Goal: Task Accomplishment & Management: Manage account settings

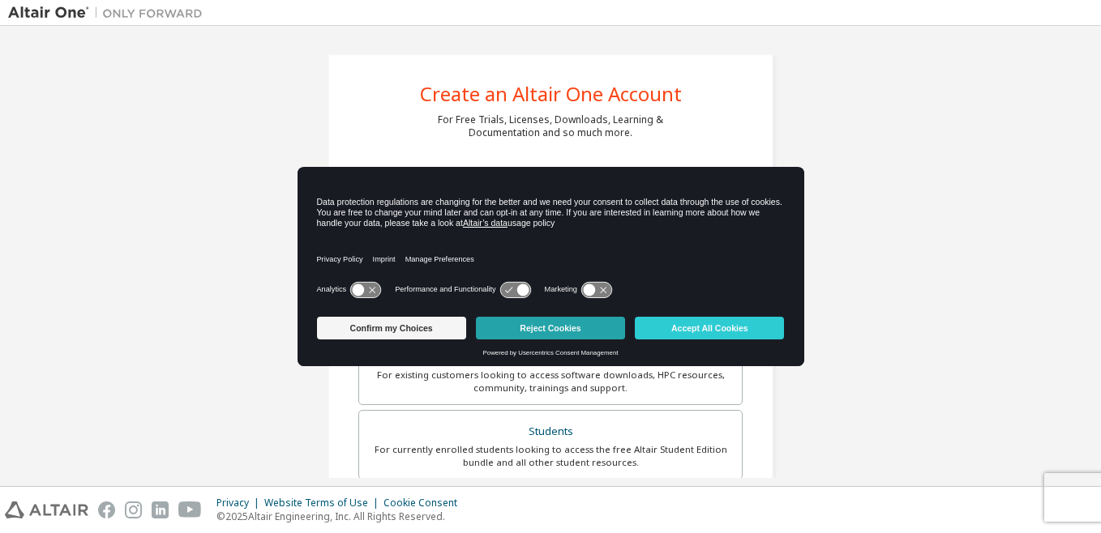
click at [531, 334] on button "Reject Cookies" at bounding box center [550, 328] width 149 height 23
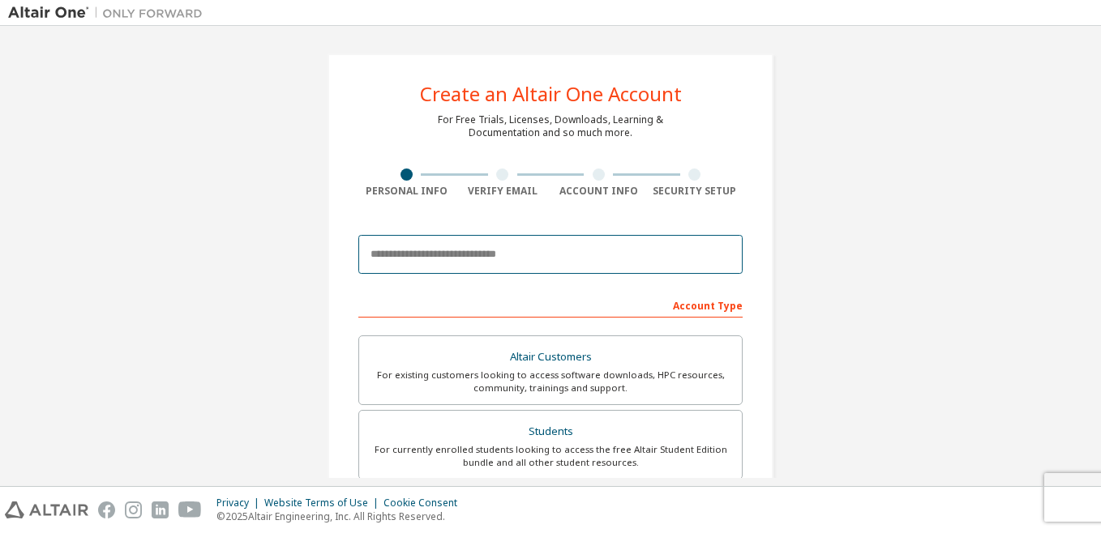
click at [495, 259] on input "email" at bounding box center [550, 254] width 384 height 39
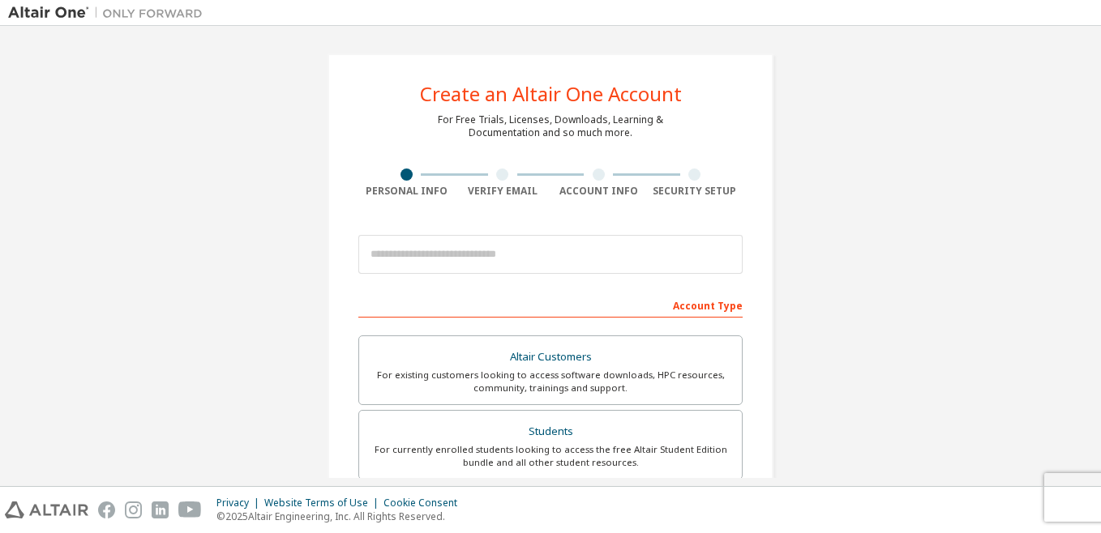
click at [868, 211] on div "Create an Altair One Account For Free Trials, Licenses, Downloads, Learning & D…" at bounding box center [550, 463] width 1085 height 859
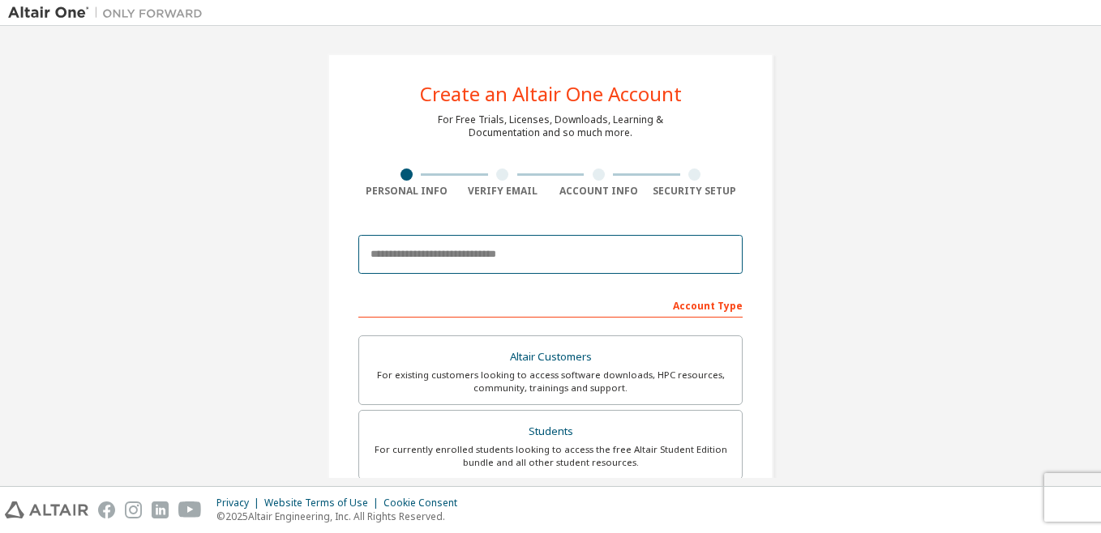
click at [522, 258] on input "email" at bounding box center [550, 254] width 384 height 39
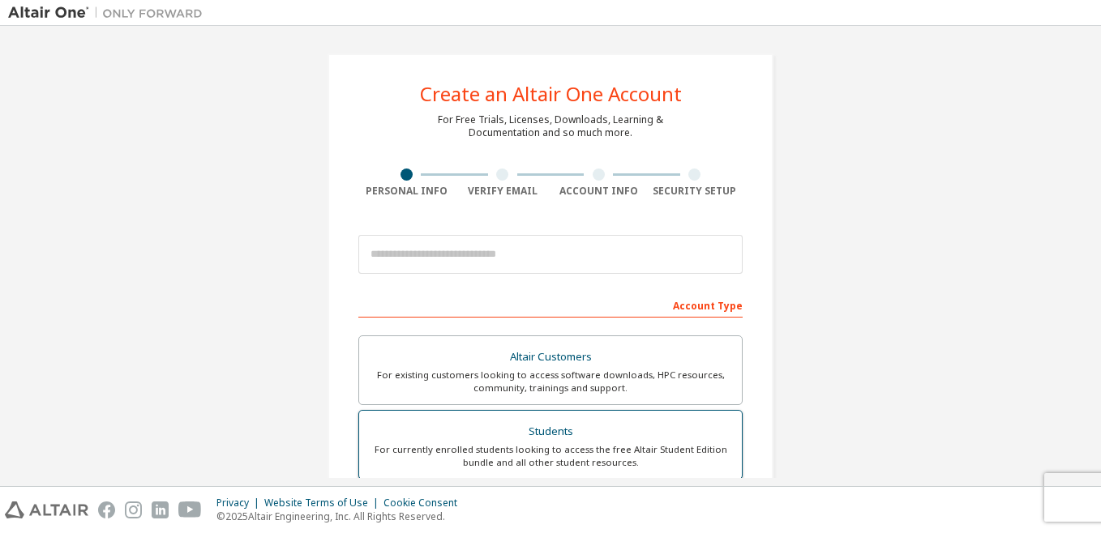
click at [551, 427] on div "Students" at bounding box center [550, 432] width 363 height 23
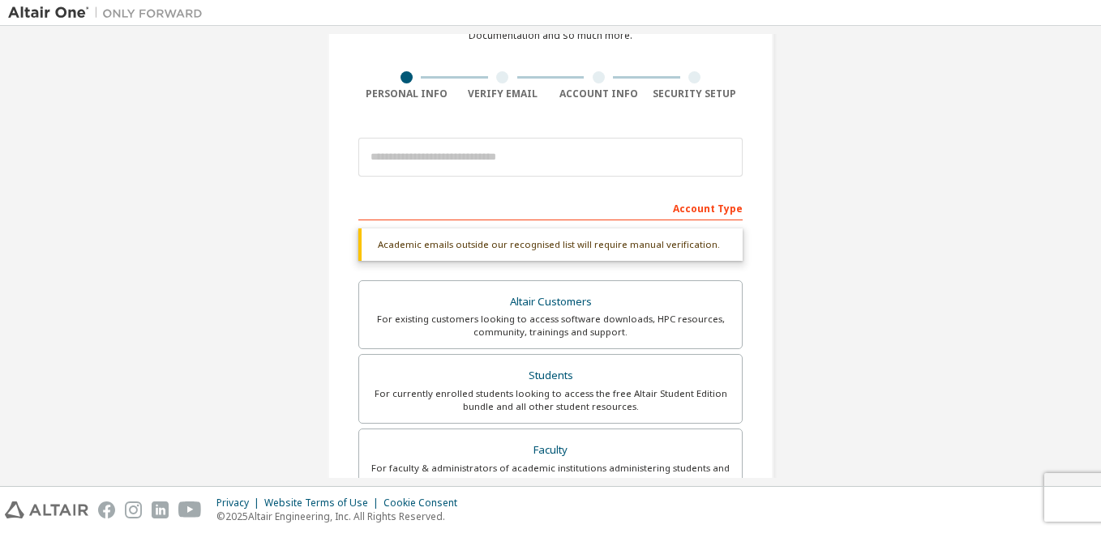
scroll to position [87, 0]
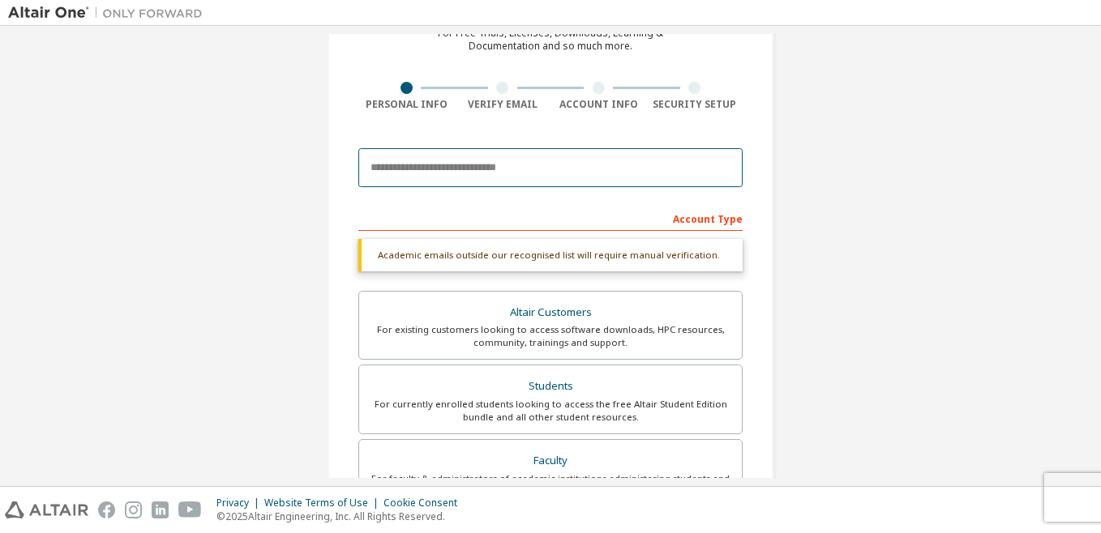
click at [508, 180] on input "email" at bounding box center [550, 167] width 384 height 39
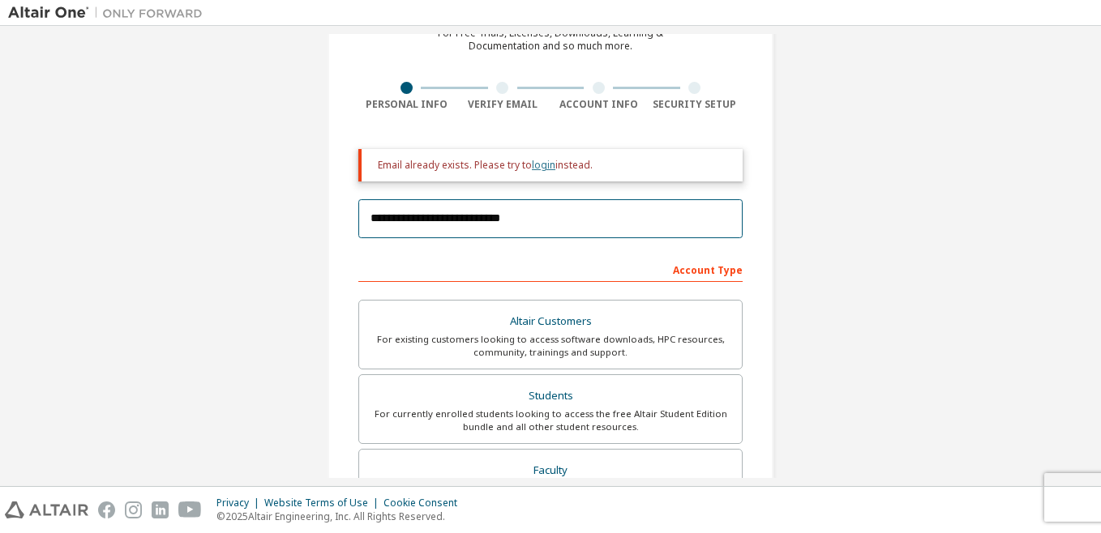
type input "**********"
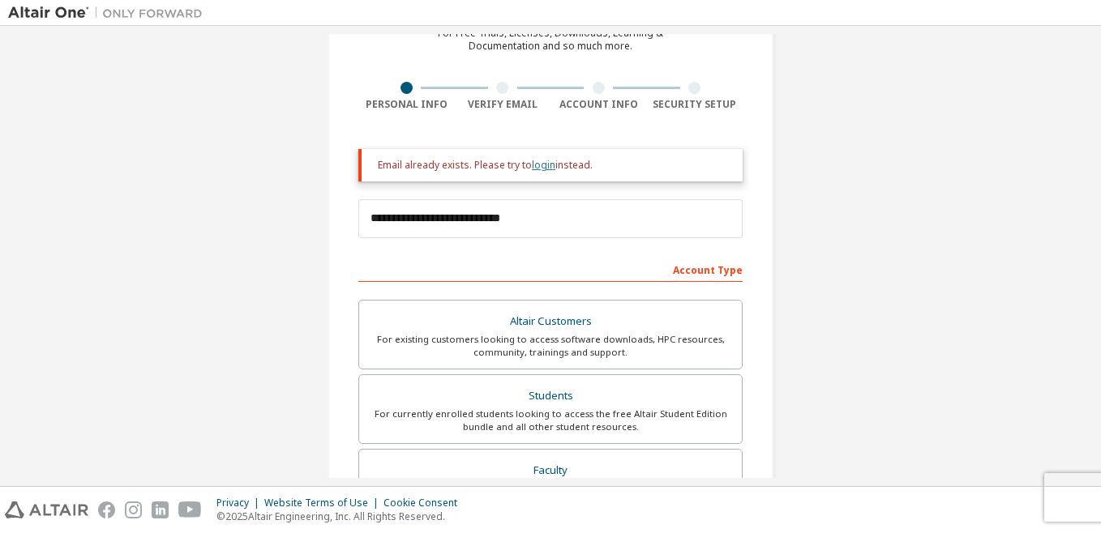
click at [539, 166] on link "login" at bounding box center [544, 165] width 24 height 14
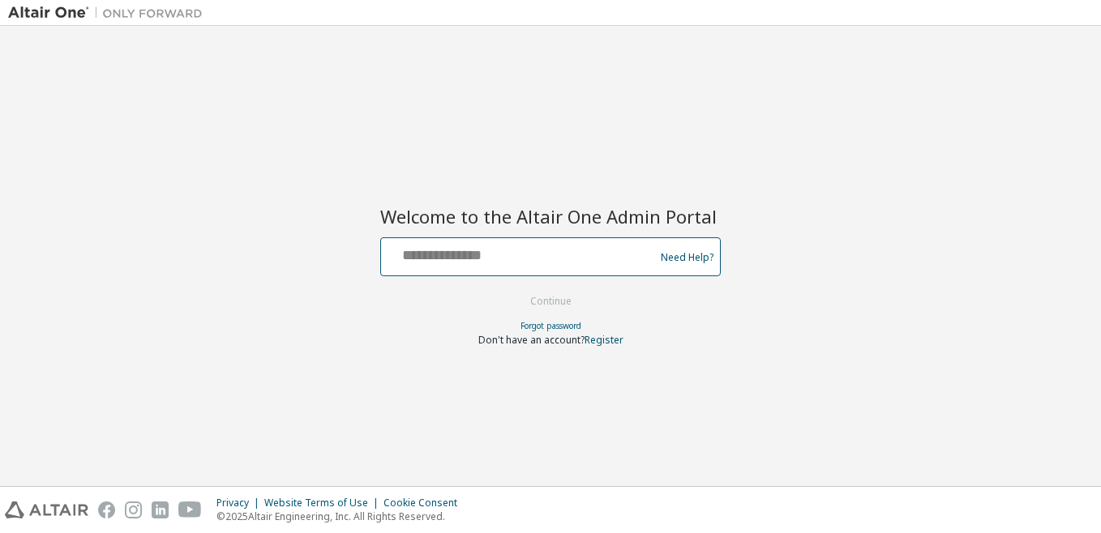
click at [488, 251] on input "text" at bounding box center [520, 254] width 265 height 24
click at [408, 252] on input "text" at bounding box center [520, 254] width 265 height 24
type input "**********"
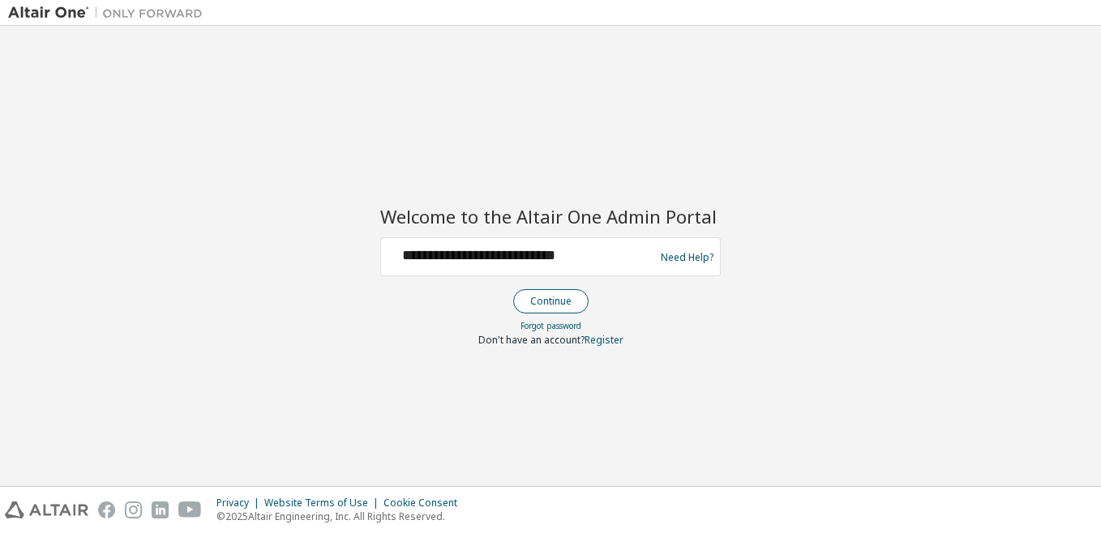
click at [538, 294] on button "Continue" at bounding box center [550, 301] width 75 height 24
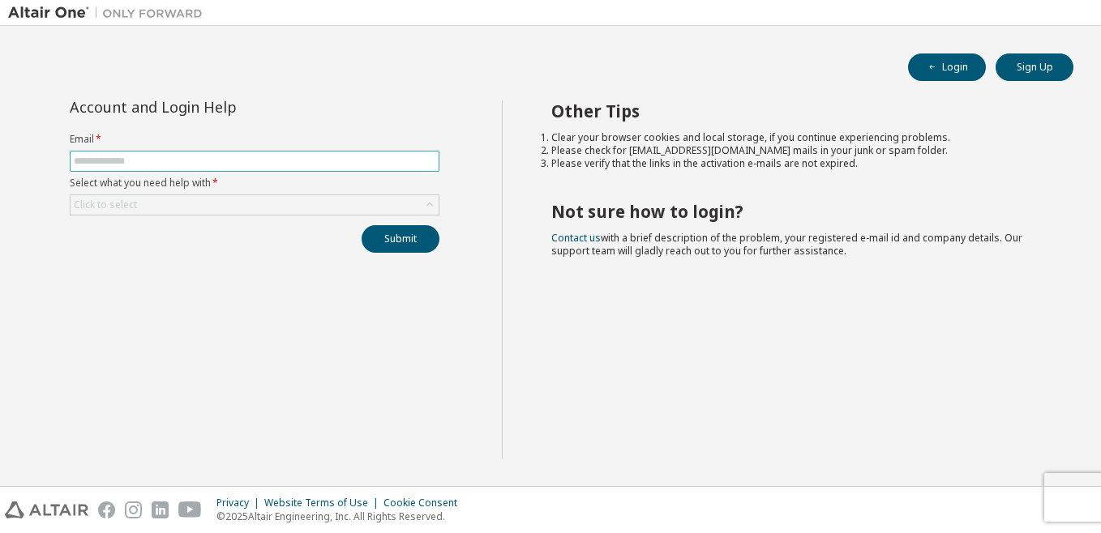
click at [155, 162] on input "text" at bounding box center [255, 161] width 362 height 13
click at [175, 200] on div "Click to select" at bounding box center [255, 204] width 368 height 19
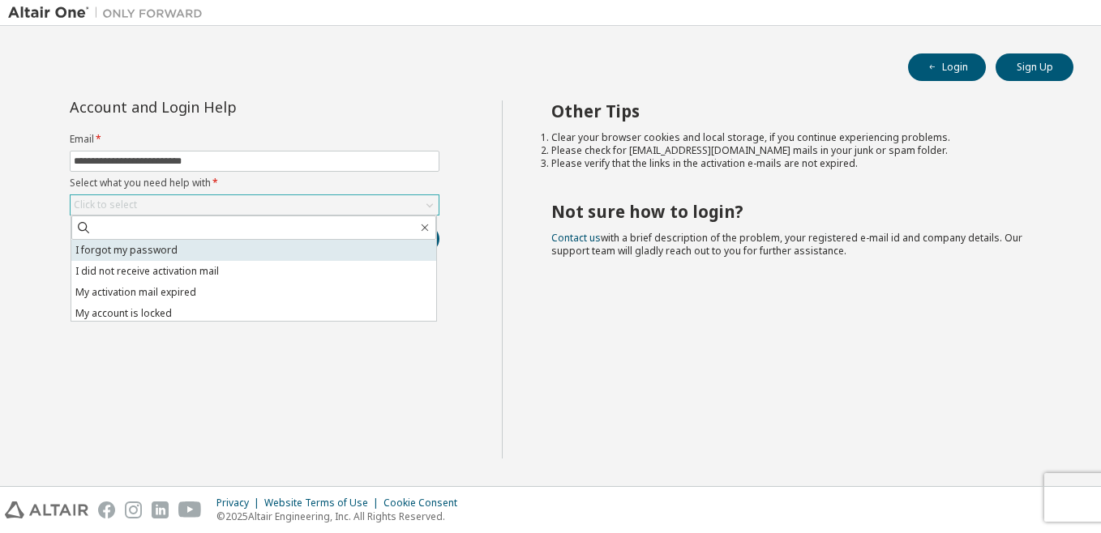
click at [235, 254] on li "I forgot my password" at bounding box center [253, 250] width 365 height 21
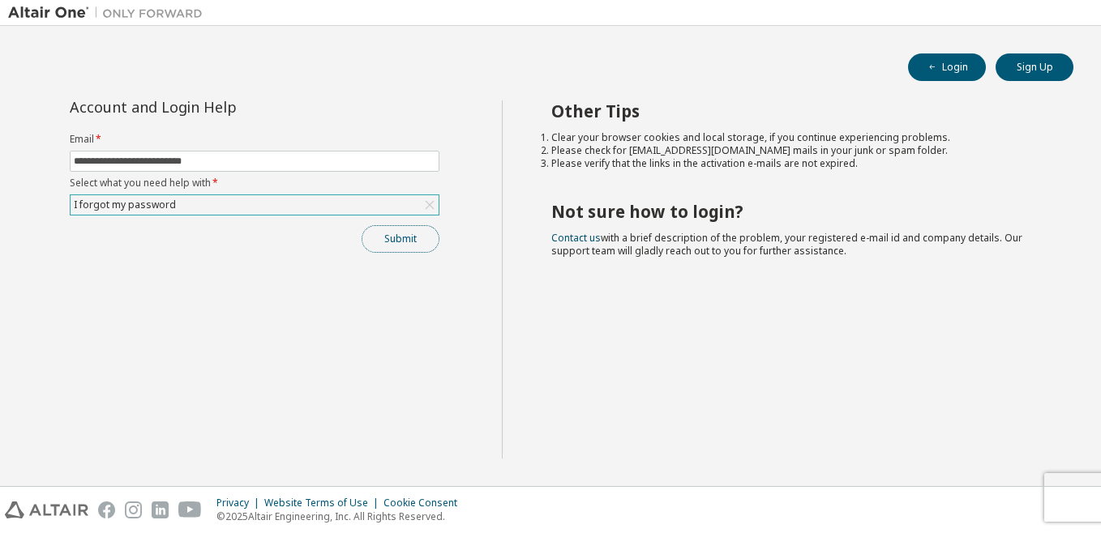
click at [412, 238] on button "Submit" at bounding box center [401, 239] width 78 height 28
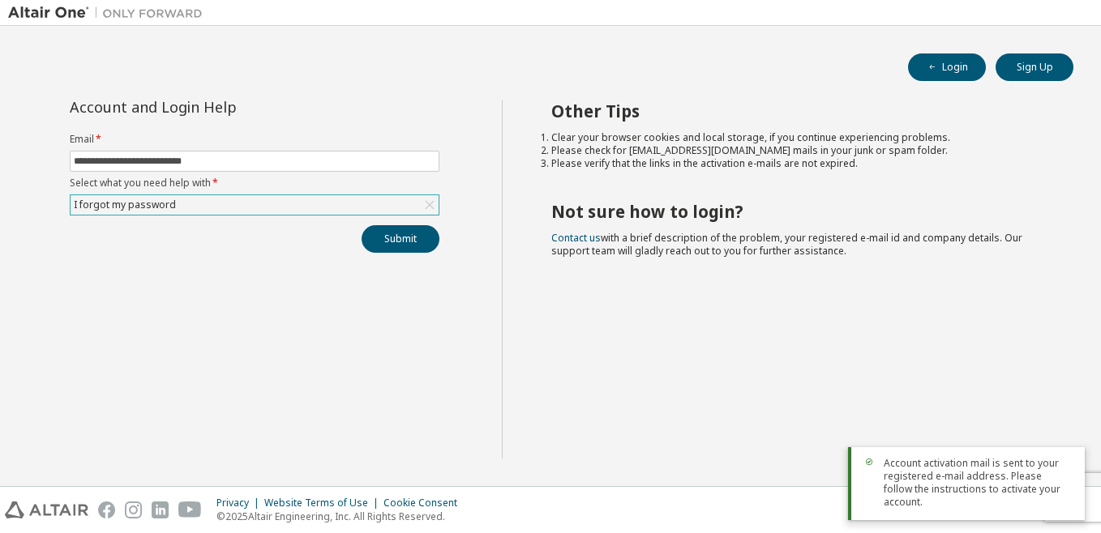
click at [395, 211] on div "I forgot my password" at bounding box center [255, 204] width 368 height 19
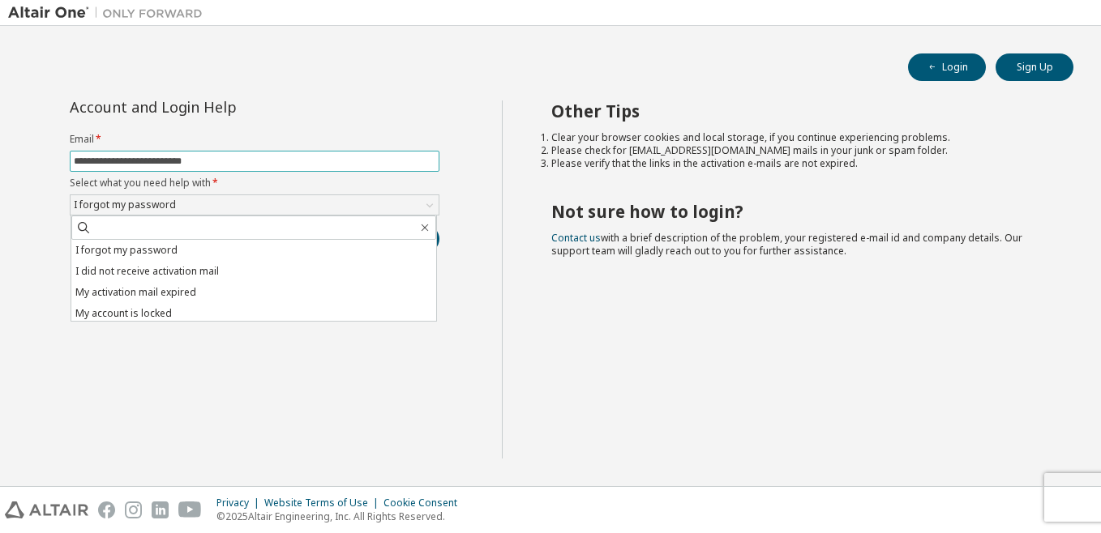
click at [361, 163] on input "**********" at bounding box center [255, 161] width 362 height 13
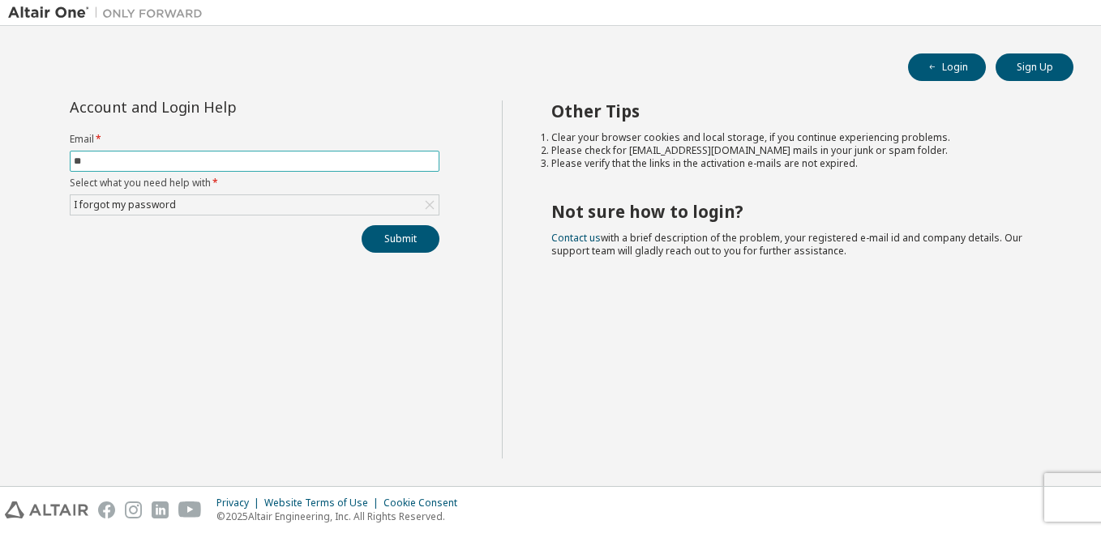
type input "*"
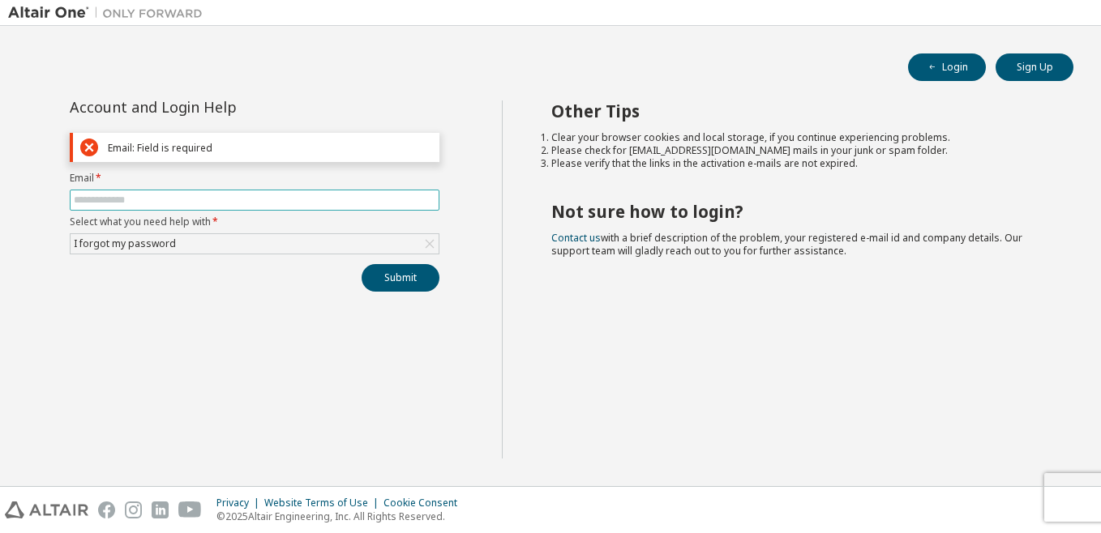
click at [279, 196] on input "text" at bounding box center [255, 200] width 362 height 13
click at [965, 66] on button "Login" at bounding box center [947, 68] width 78 height 28
